Goal: Information Seeking & Learning: Learn about a topic

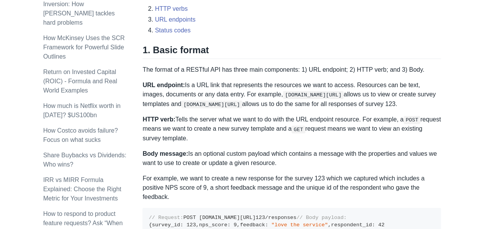
scroll to position [347, 0]
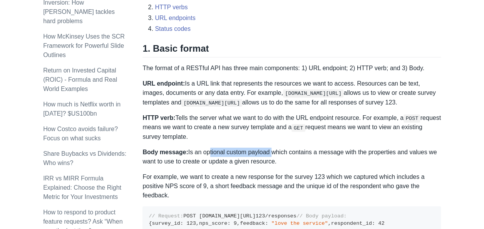
drag, startPoint x: 267, startPoint y: 152, endPoint x: 204, endPoint y: 153, distance: 62.8
click at [204, 153] on p "Body message: Is an optional custom payload which contains a message with the p…" at bounding box center [291, 156] width 298 height 18
click at [300, 152] on p "Body message: Is an optional custom payload which contains a message with the p…" at bounding box center [291, 156] width 298 height 18
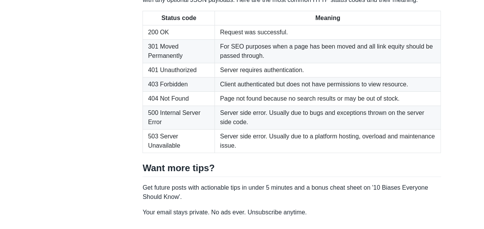
scroll to position [1309, 0]
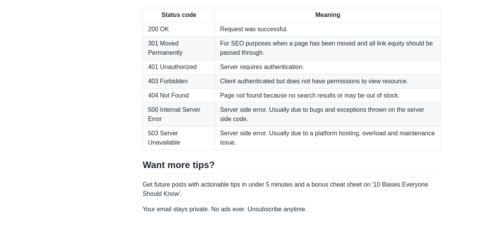
copy p "payloads"
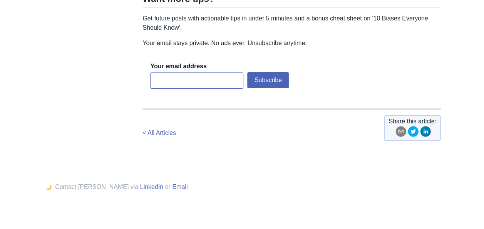
scroll to position [1463, 0]
